Goal: Information Seeking & Learning: Learn about a topic

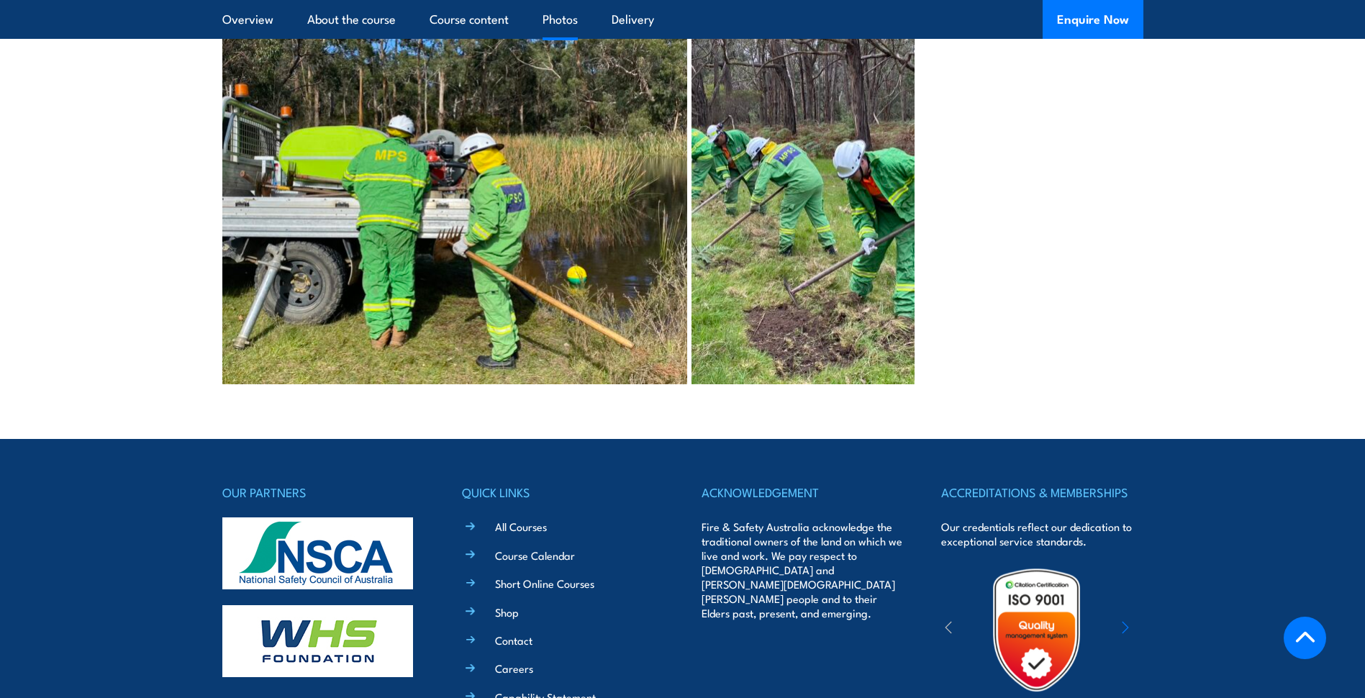
scroll to position [2878, 0]
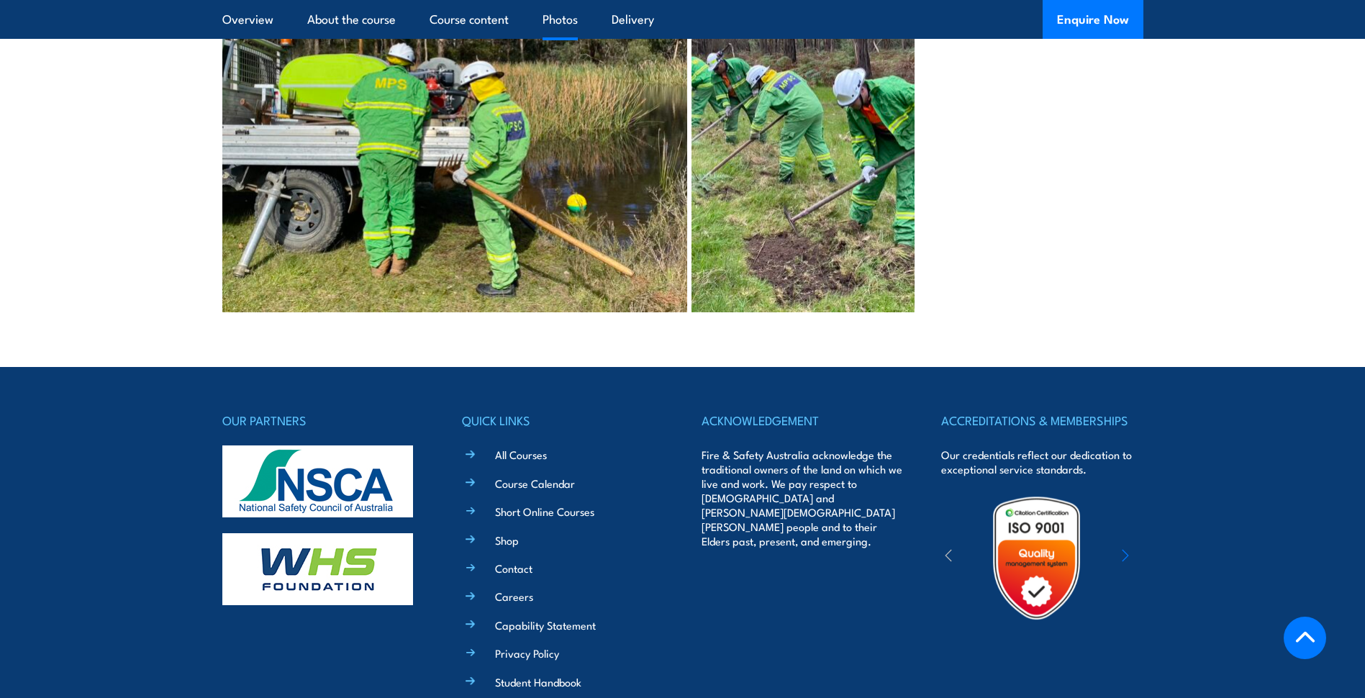
click at [483, 502] on li "Short Online Courses" at bounding box center [573, 510] width 181 height 17
click at [520, 504] on link "Short Online Courses" at bounding box center [544, 511] width 99 height 15
click at [530, 447] on link "All Courses" at bounding box center [521, 454] width 52 height 15
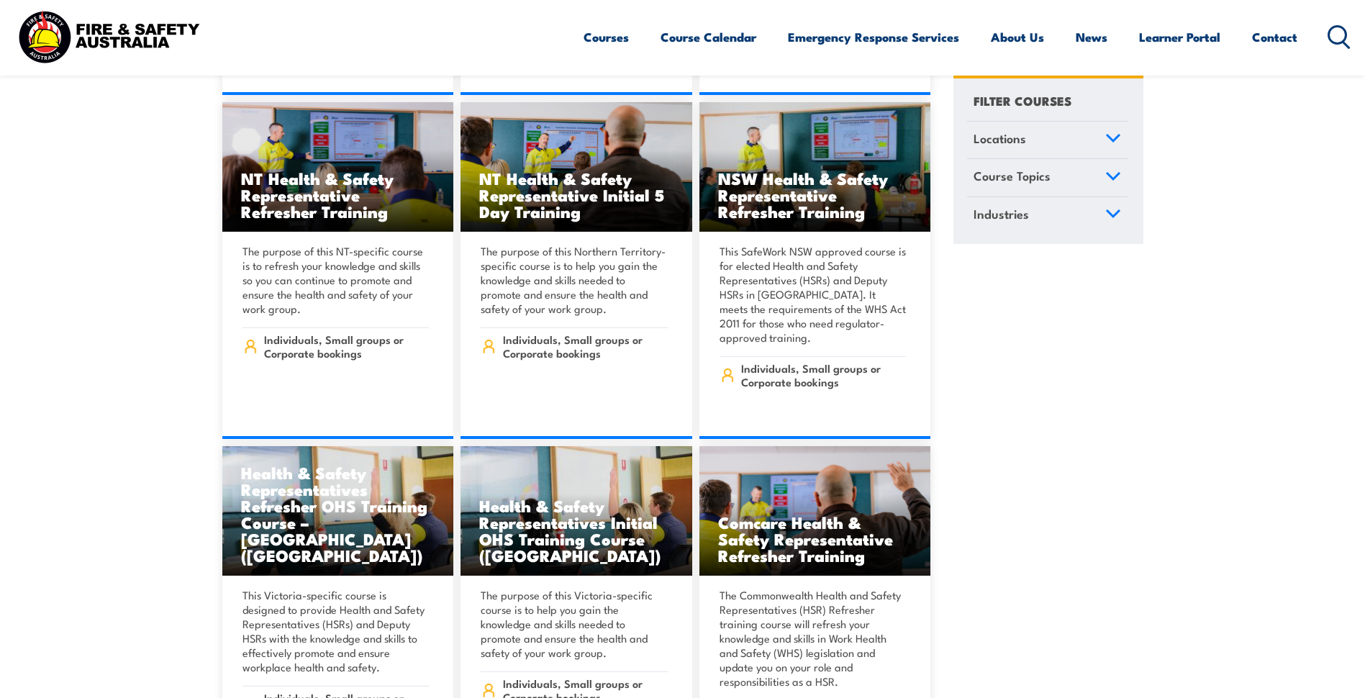
scroll to position [6116, 0]
